Goal: Use online tool/utility: Use online tool/utility

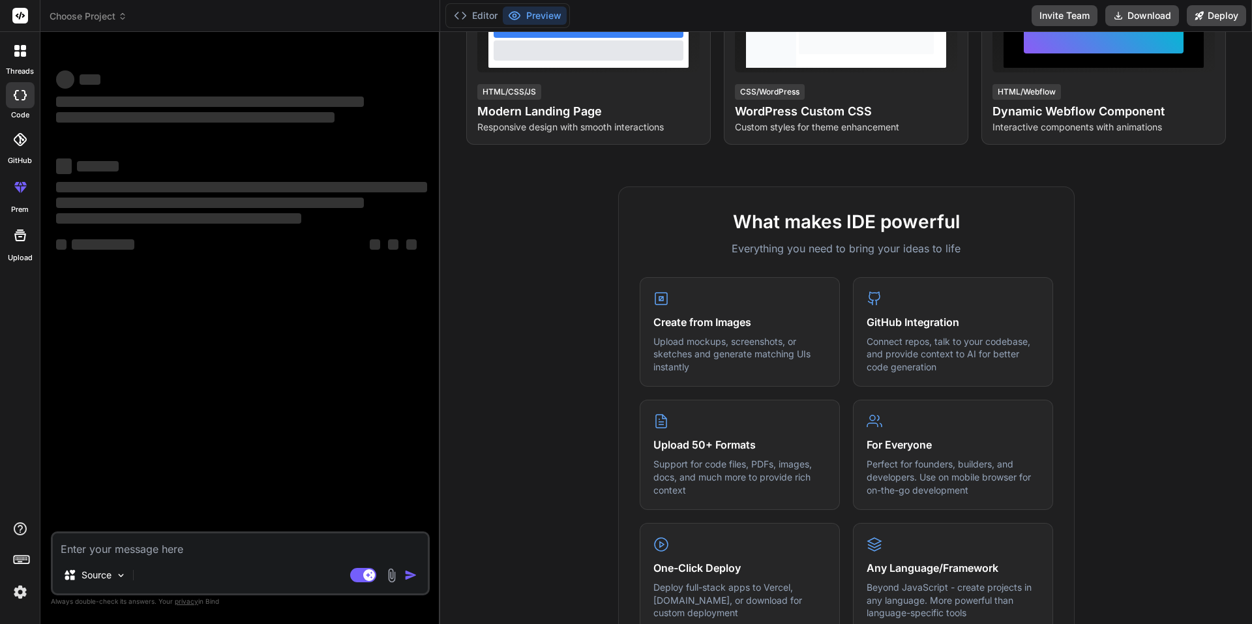
scroll to position [295, 0]
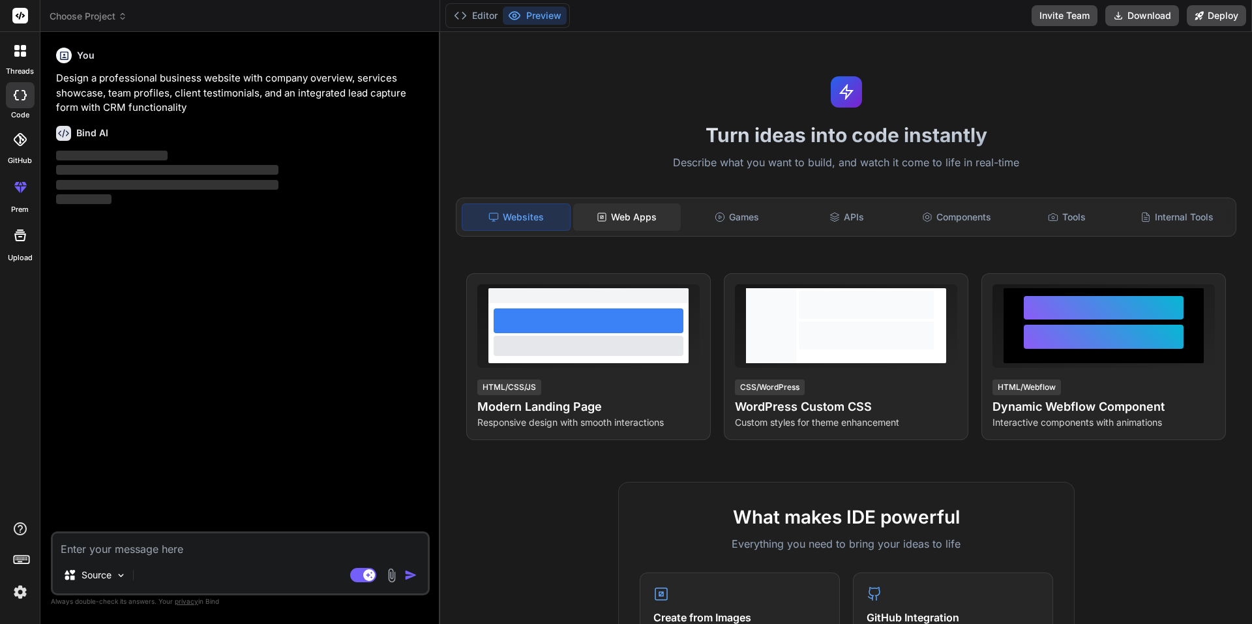
click at [642, 222] on div "Web Apps" at bounding box center [627, 217] width 108 height 27
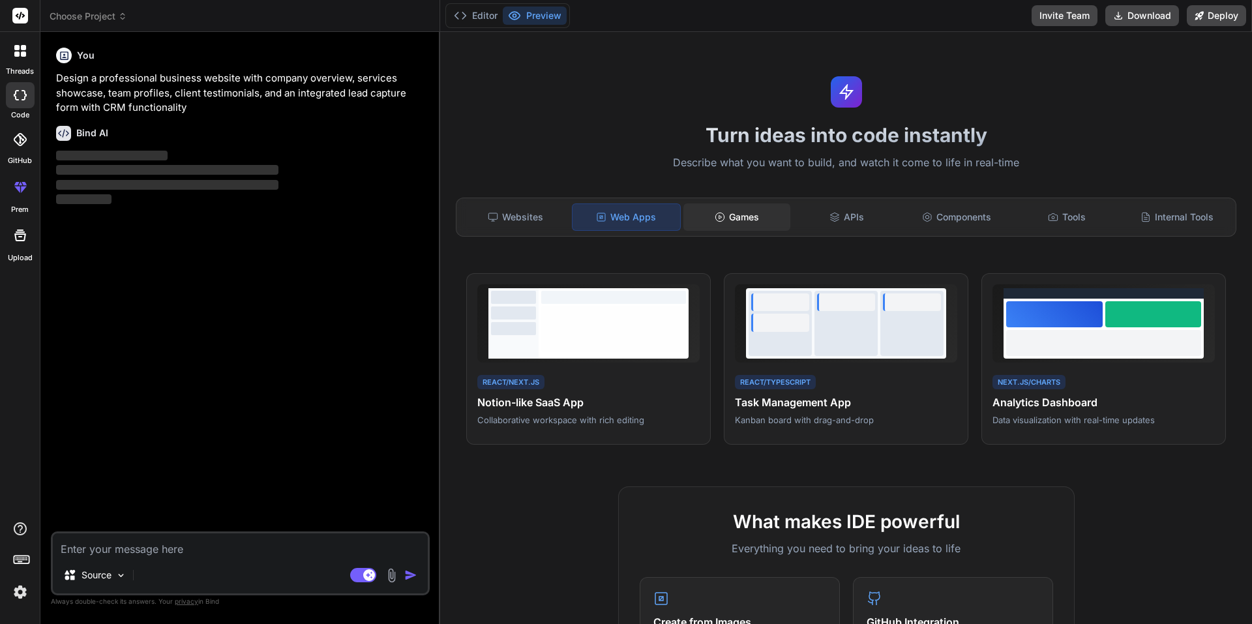
click at [748, 215] on div "Games" at bounding box center [738, 217] width 108 height 27
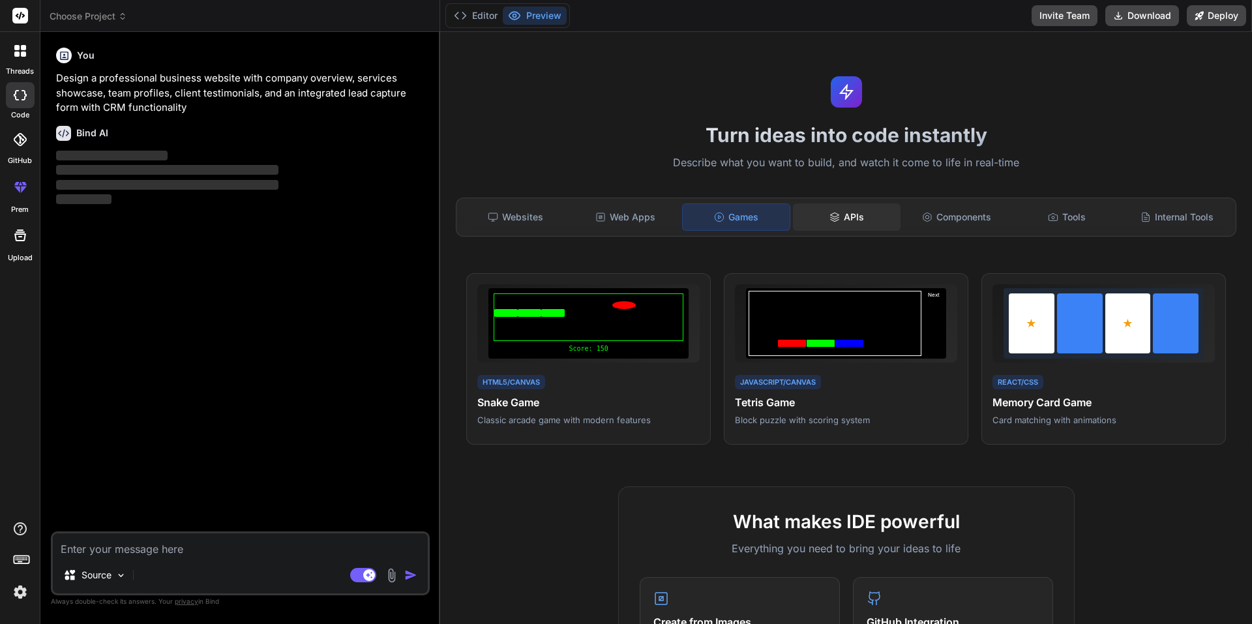
click at [855, 216] on div "APIs" at bounding box center [847, 217] width 108 height 27
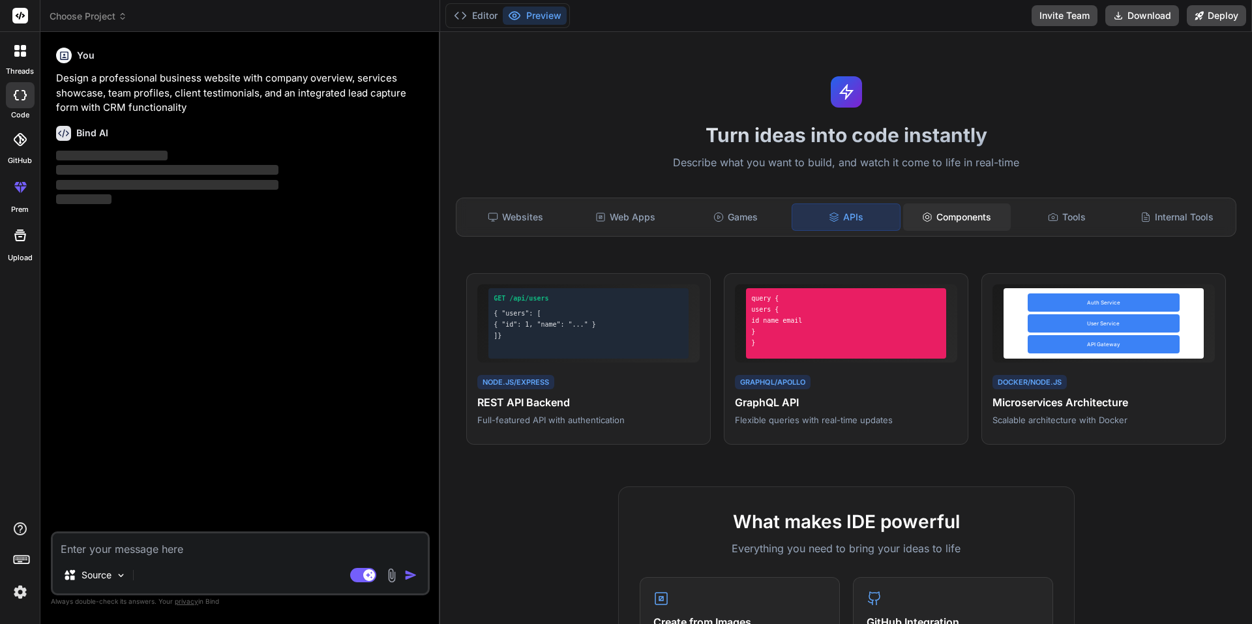
click at [946, 218] on div "Components" at bounding box center [957, 217] width 108 height 27
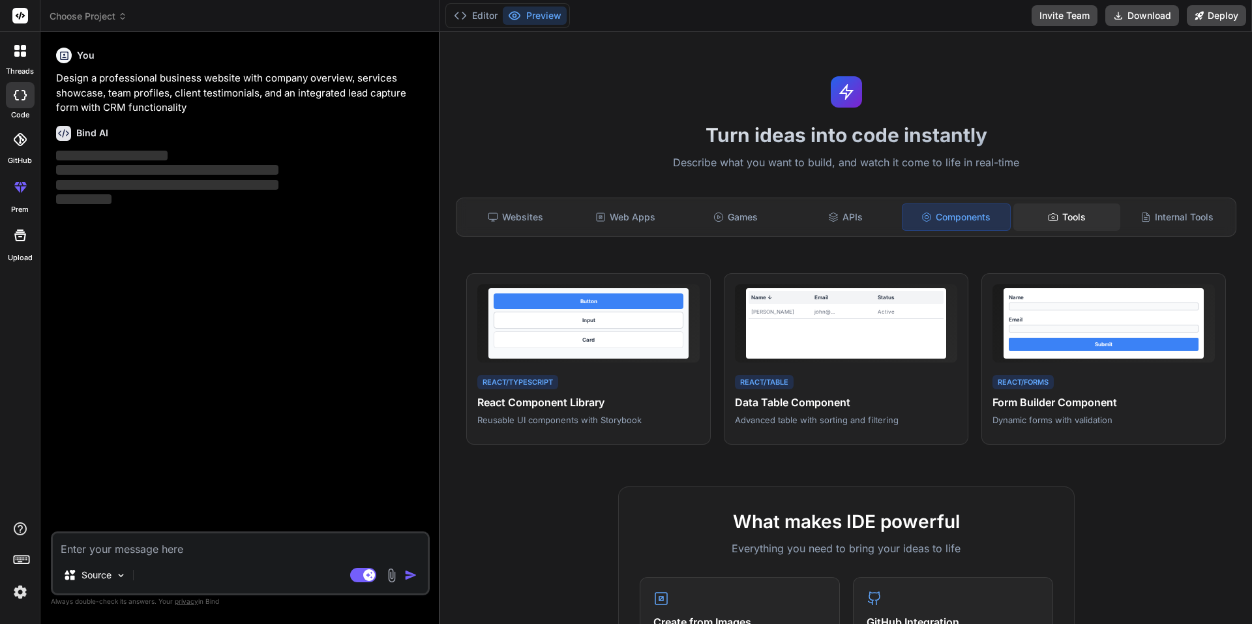
click at [1066, 223] on div "Tools" at bounding box center [1068, 217] width 108 height 27
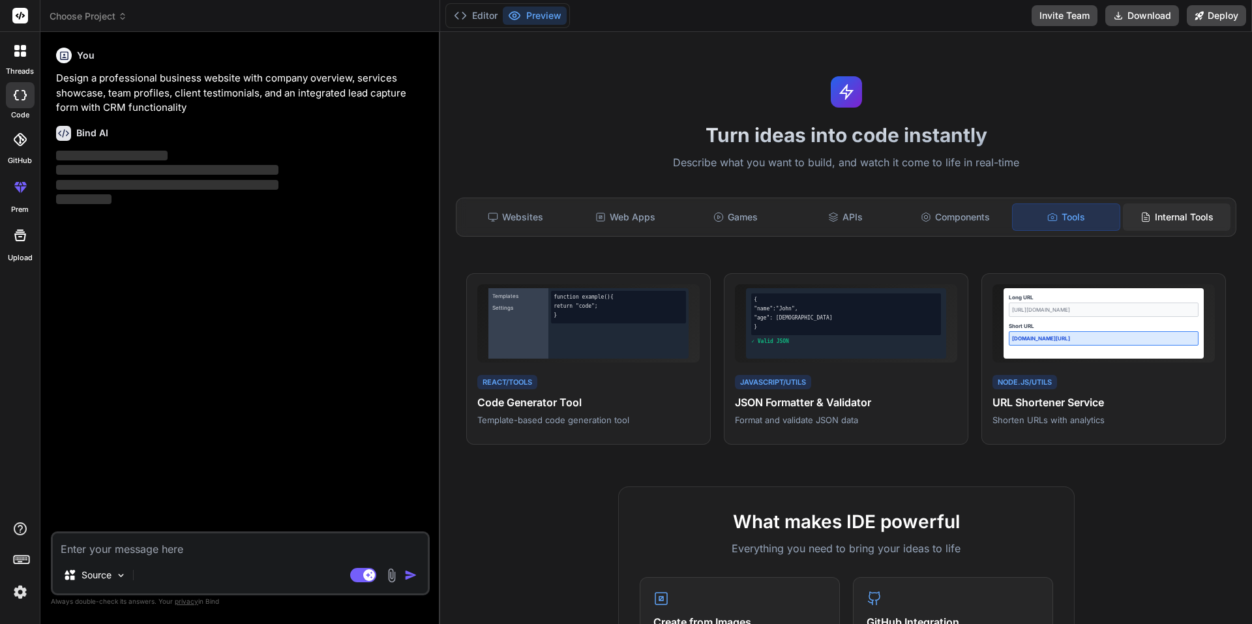
click at [1162, 220] on div "Internal Tools" at bounding box center [1177, 217] width 108 height 27
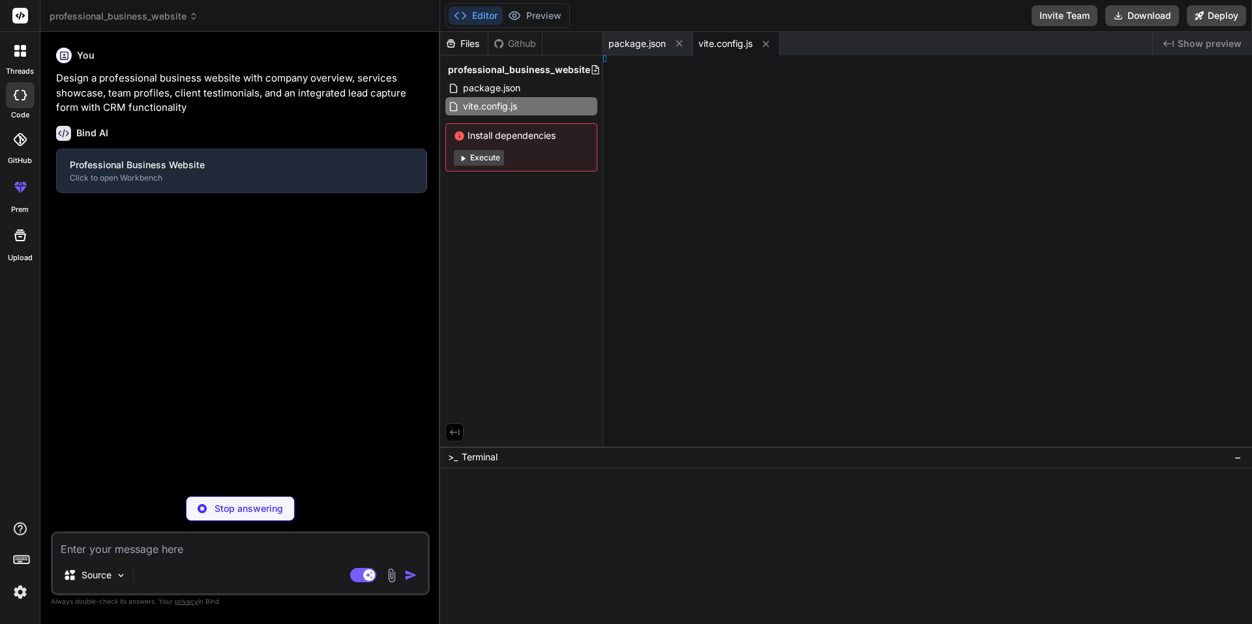
type textarea "x"
type textarea "}"
type textarea "x"
type textarea "l>"
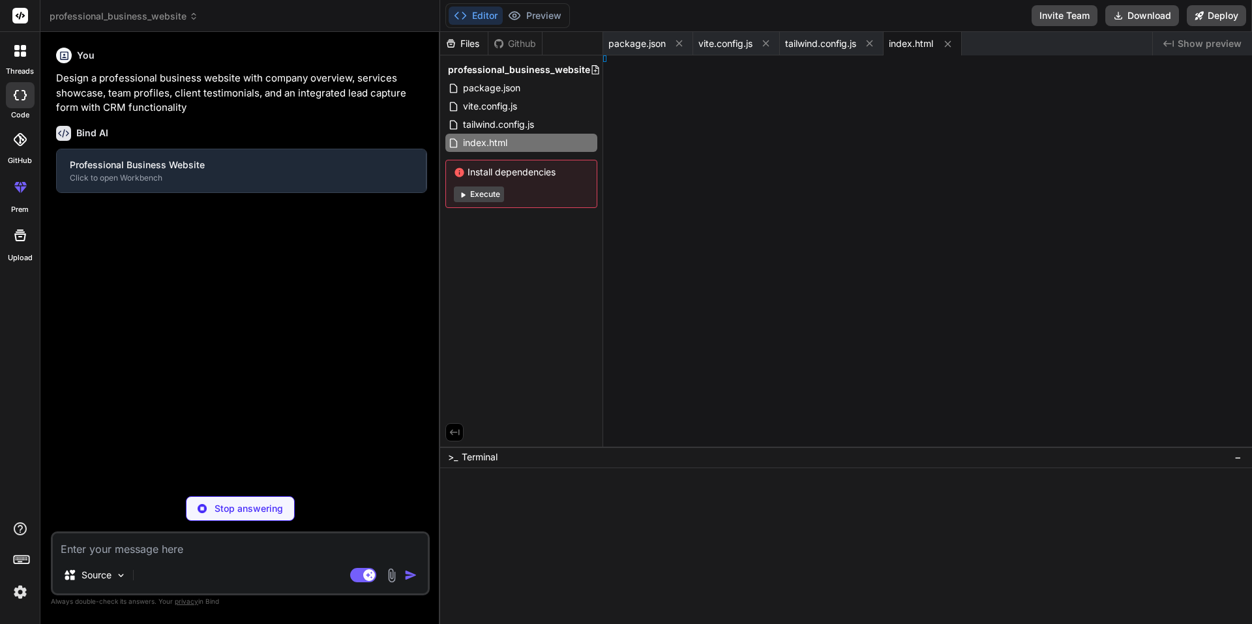
type textarea "x"
type textarea "ode>, )"
type textarea "x"
type textarea "ities;"
type textarea "x"
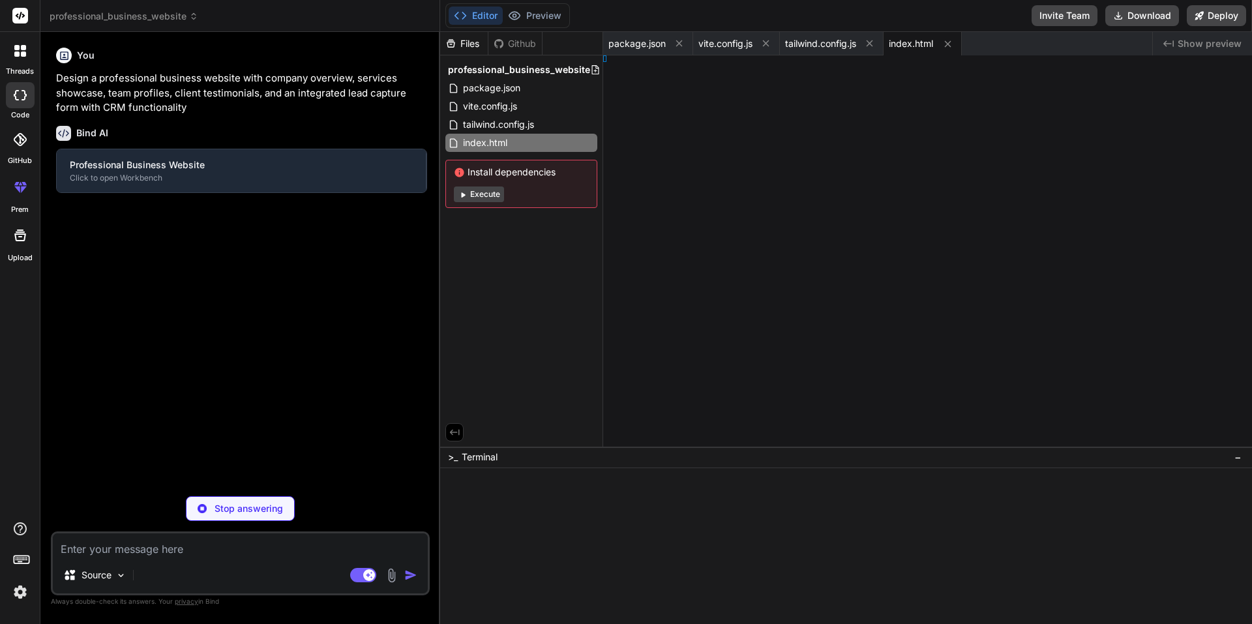
type textarea "p;"
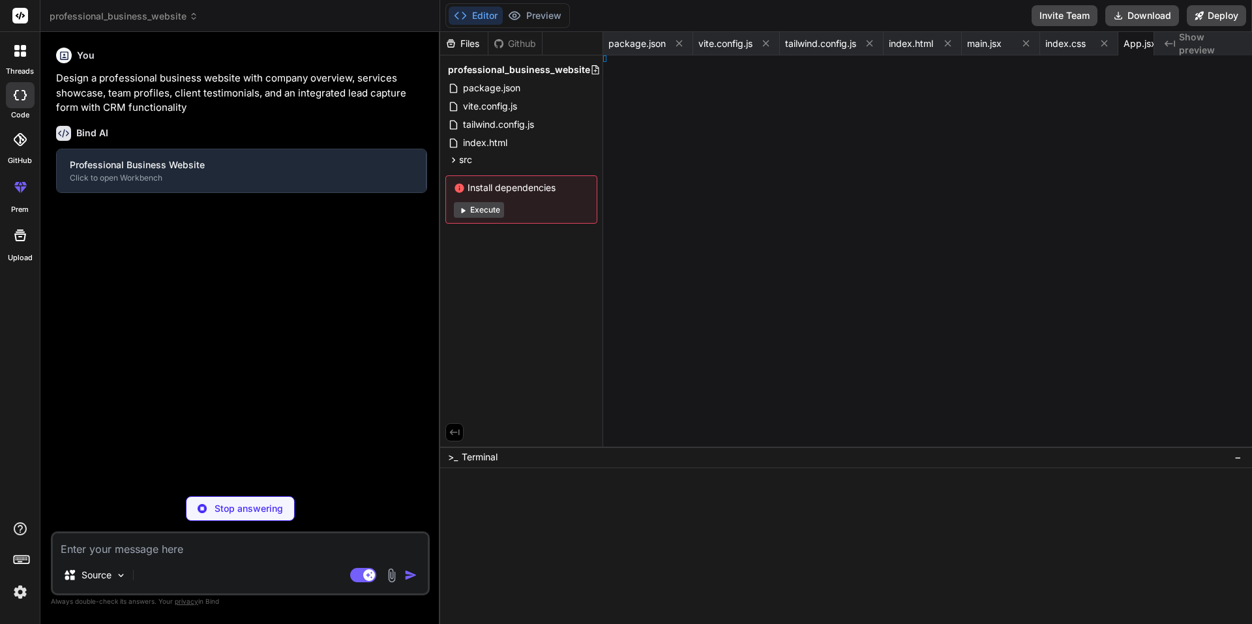
type textarea "x"
type textarea "r;"
type textarea "x"
type textarea ";"
type textarea "x"
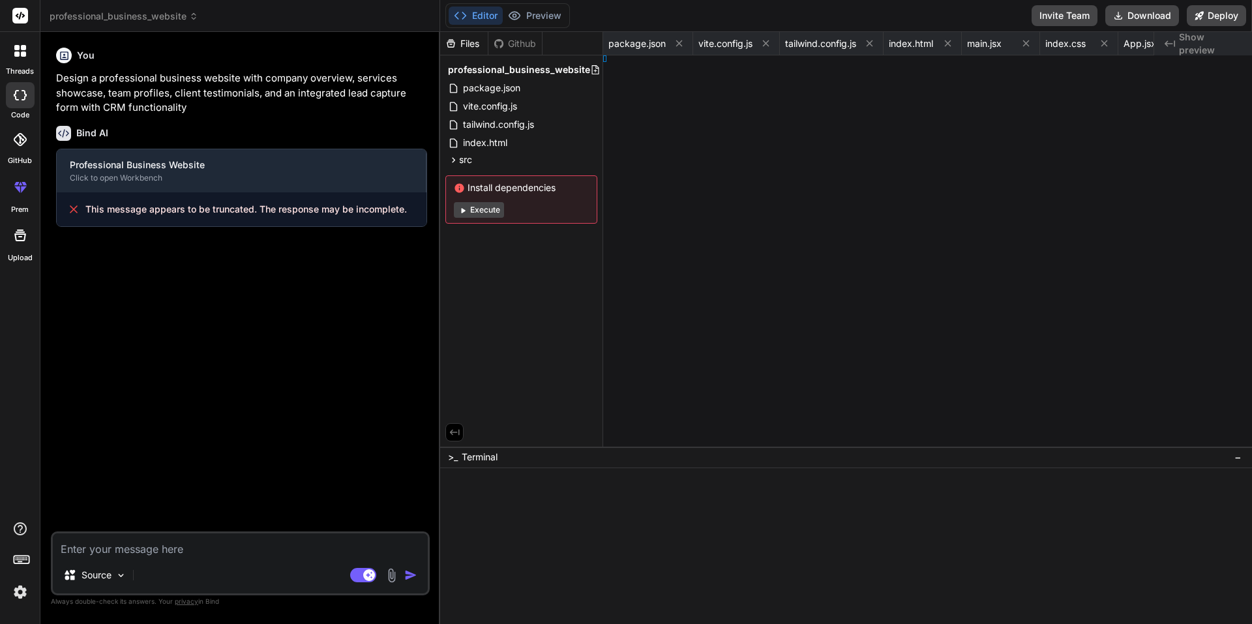
scroll to position [0, 281]
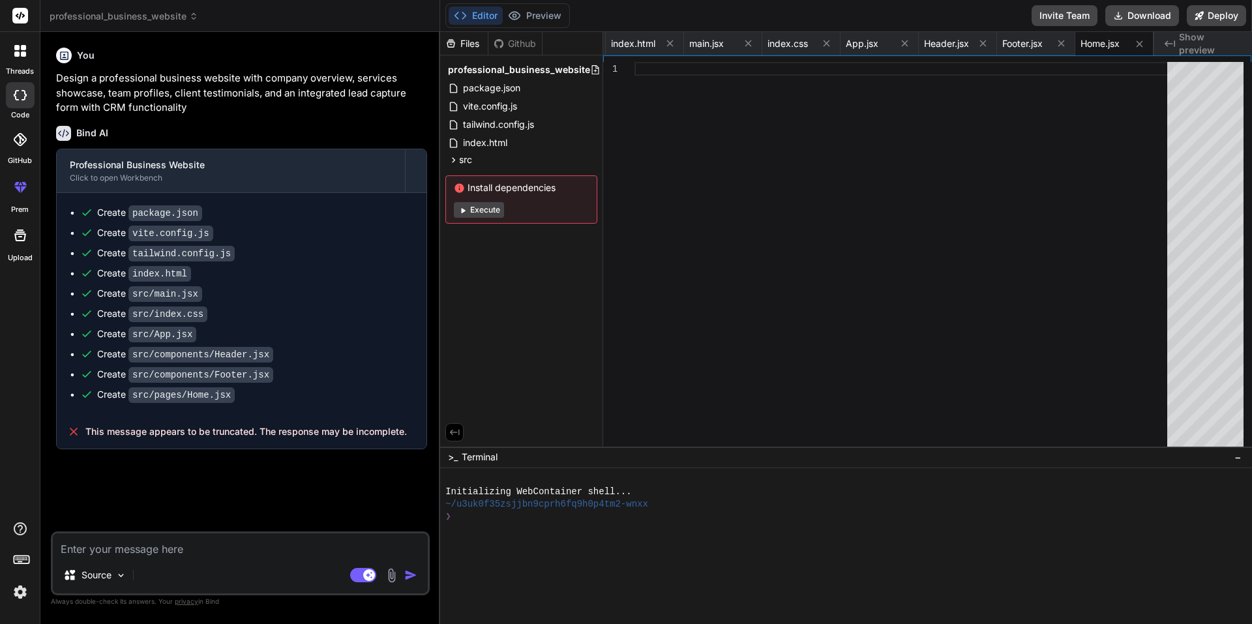
click at [489, 209] on button "Execute" at bounding box center [479, 210] width 50 height 16
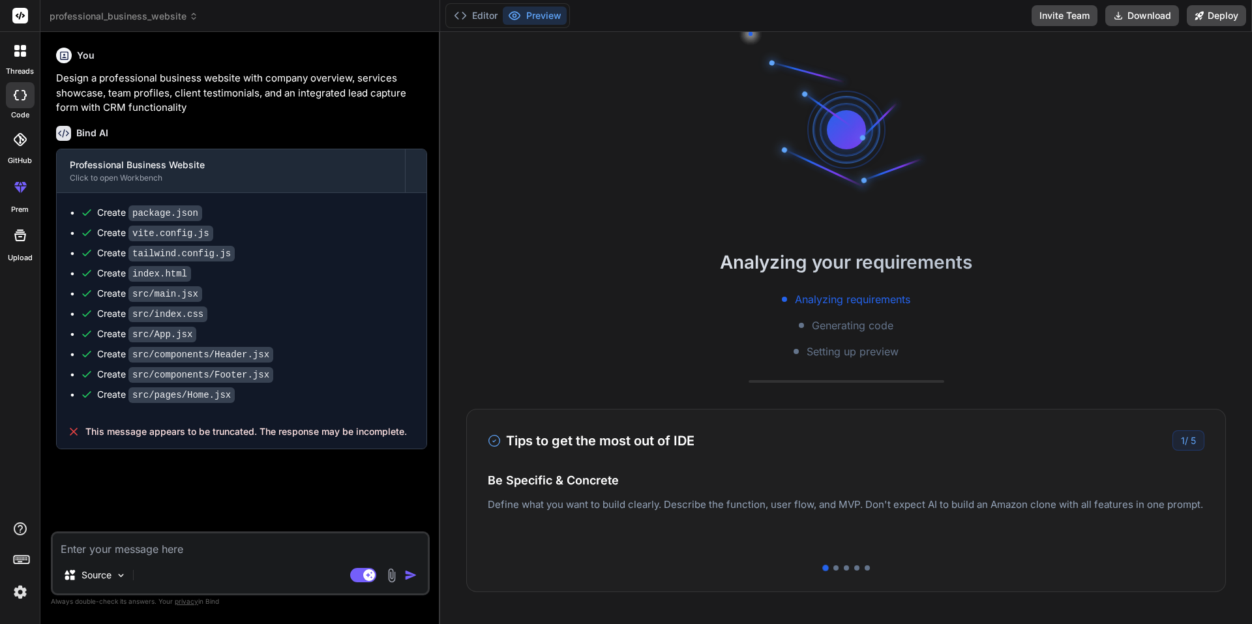
type textarea "x"
